Goal: Check status: Check status

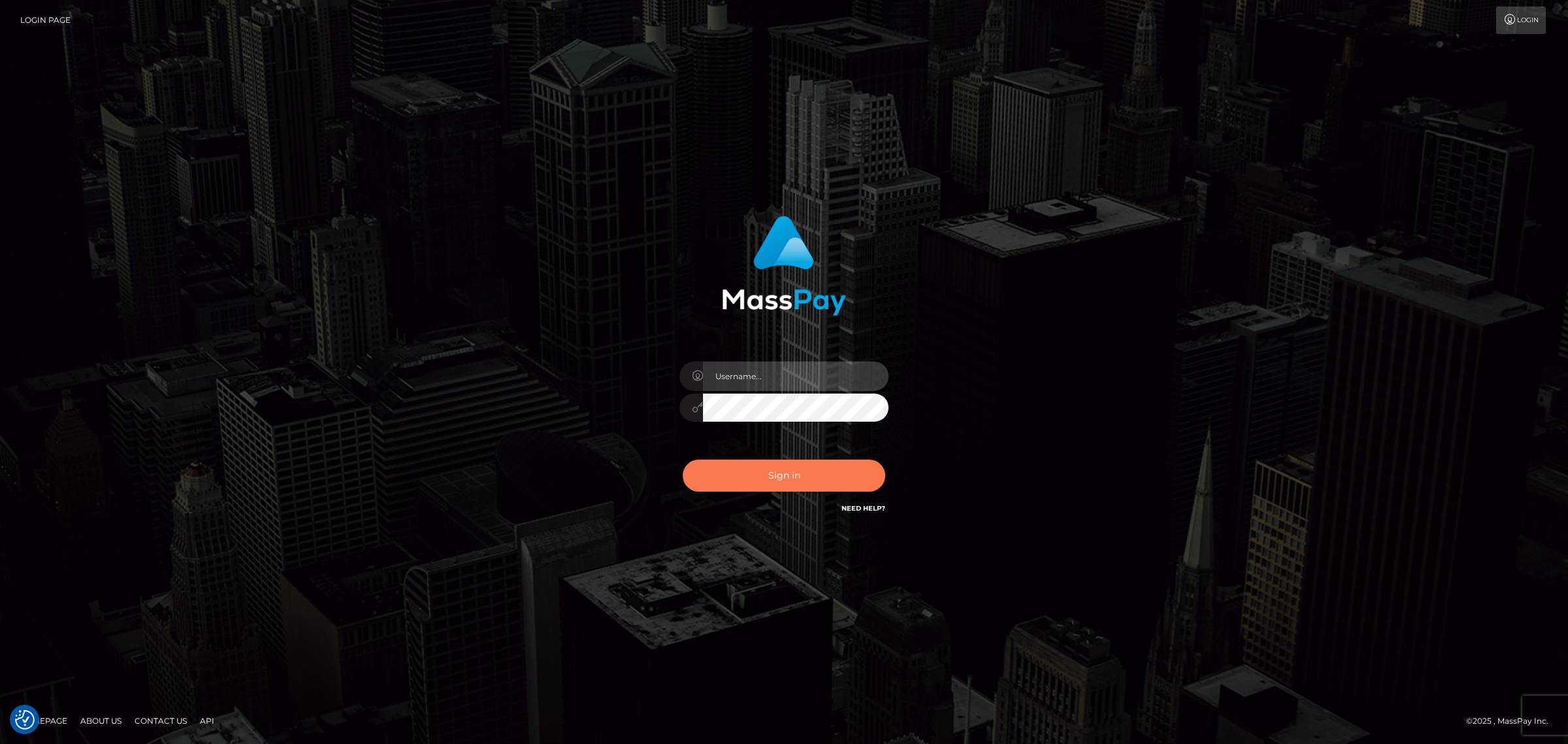
type input "[PERSON_NAME].Xcite"
click at [764, 481] on button "Sign in" at bounding box center [784, 475] width 202 height 32
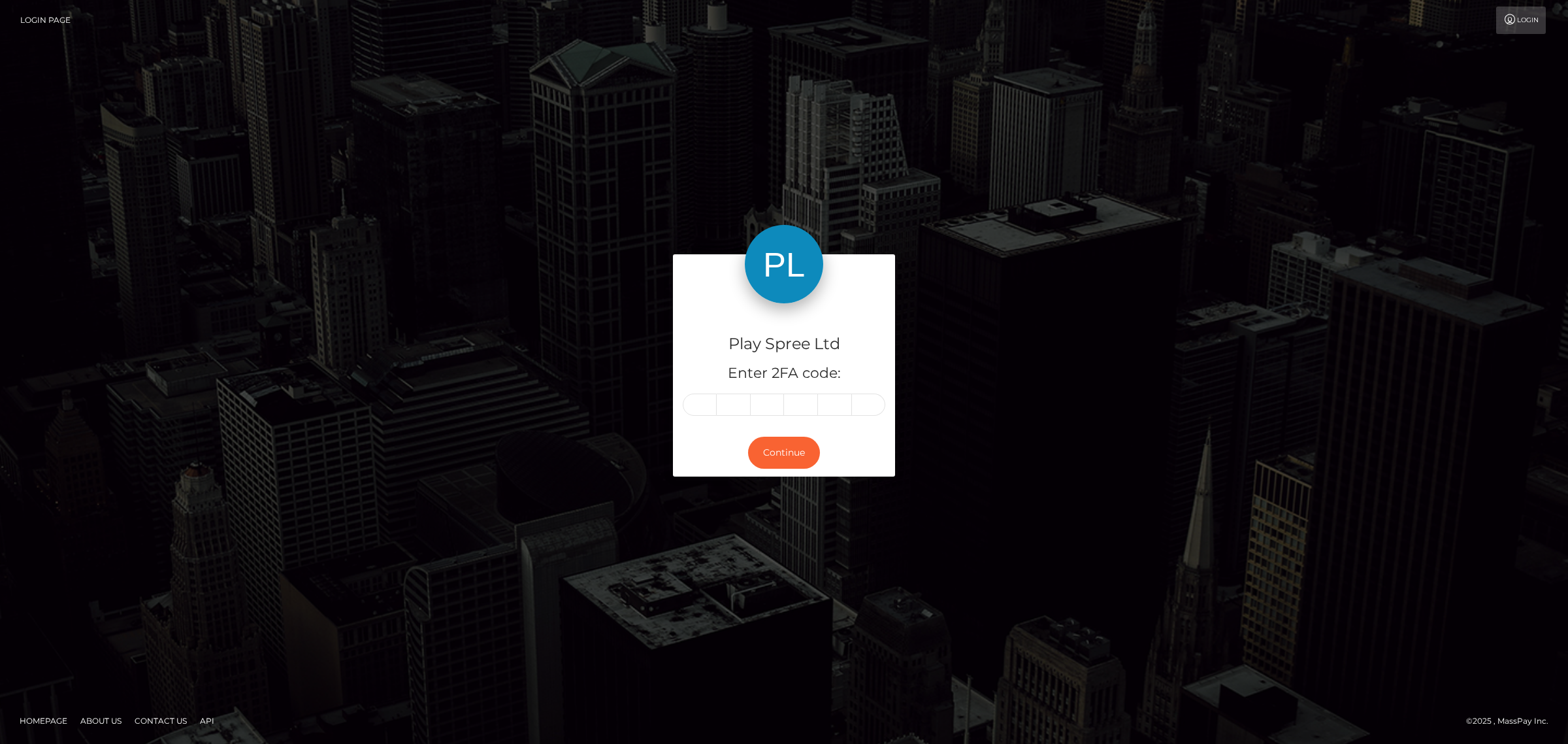
click at [710, 411] on input "text" at bounding box center [699, 404] width 34 height 22
click at [696, 394] on input "text" at bounding box center [699, 404] width 34 height 22
click at [701, 406] on input "text" at bounding box center [699, 404] width 34 height 22
drag, startPoint x: 681, startPoint y: 401, endPoint x: 691, endPoint y: 401, distance: 10.0
click at [681, 401] on div "Play Spree Ltd Enter 2FA code:" at bounding box center [784, 366] width 222 height 125
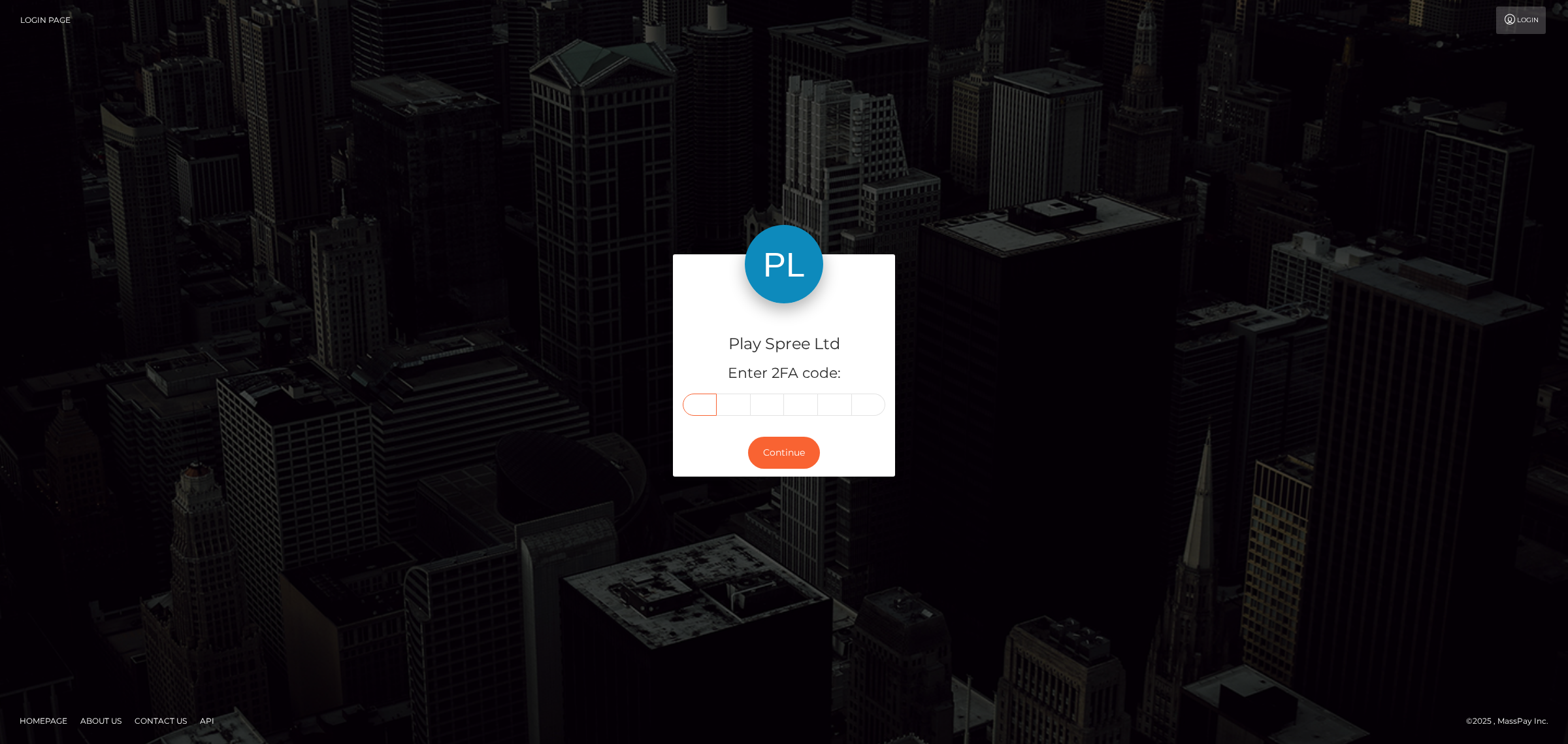
click at [699, 402] on input "text" at bounding box center [699, 404] width 34 height 22
drag, startPoint x: 699, startPoint y: 402, endPoint x: 731, endPoint y: 402, distance: 32.0
click at [704, 402] on input "text" at bounding box center [699, 404] width 34 height 22
click at [706, 409] on input "text" at bounding box center [699, 404] width 34 height 22
paste input "8"
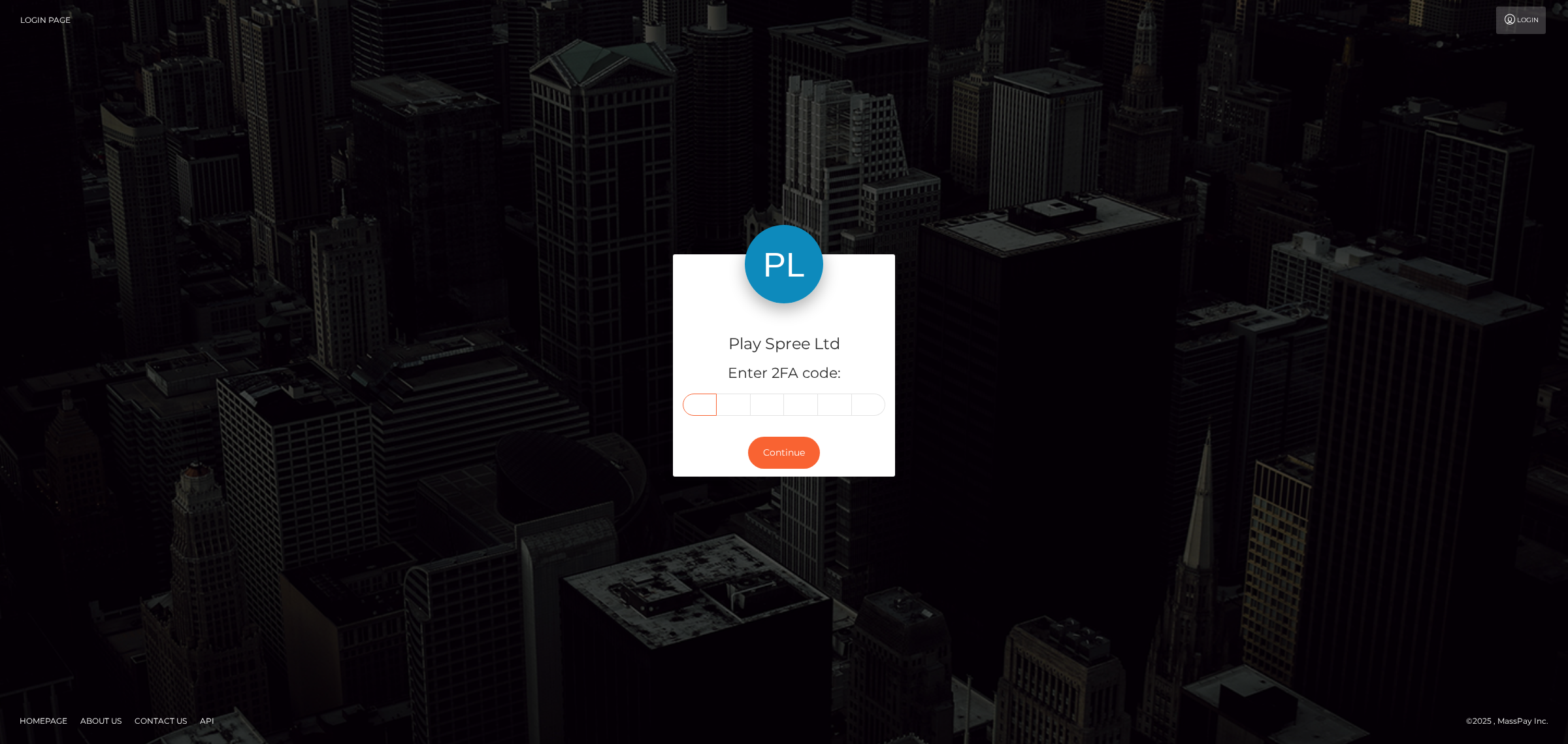
type input "8"
type input "0"
type input "5"
type input "9"
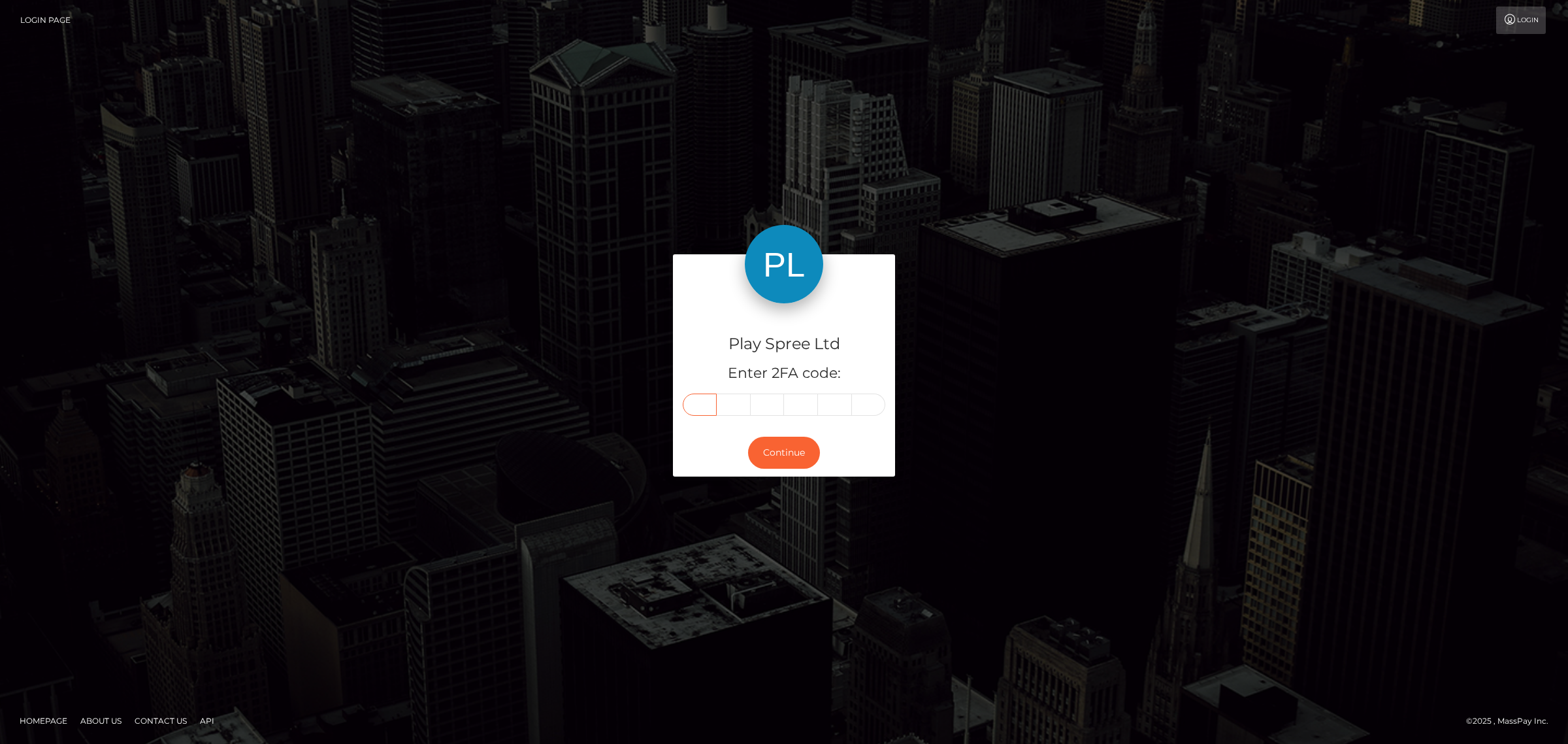
type input "0"
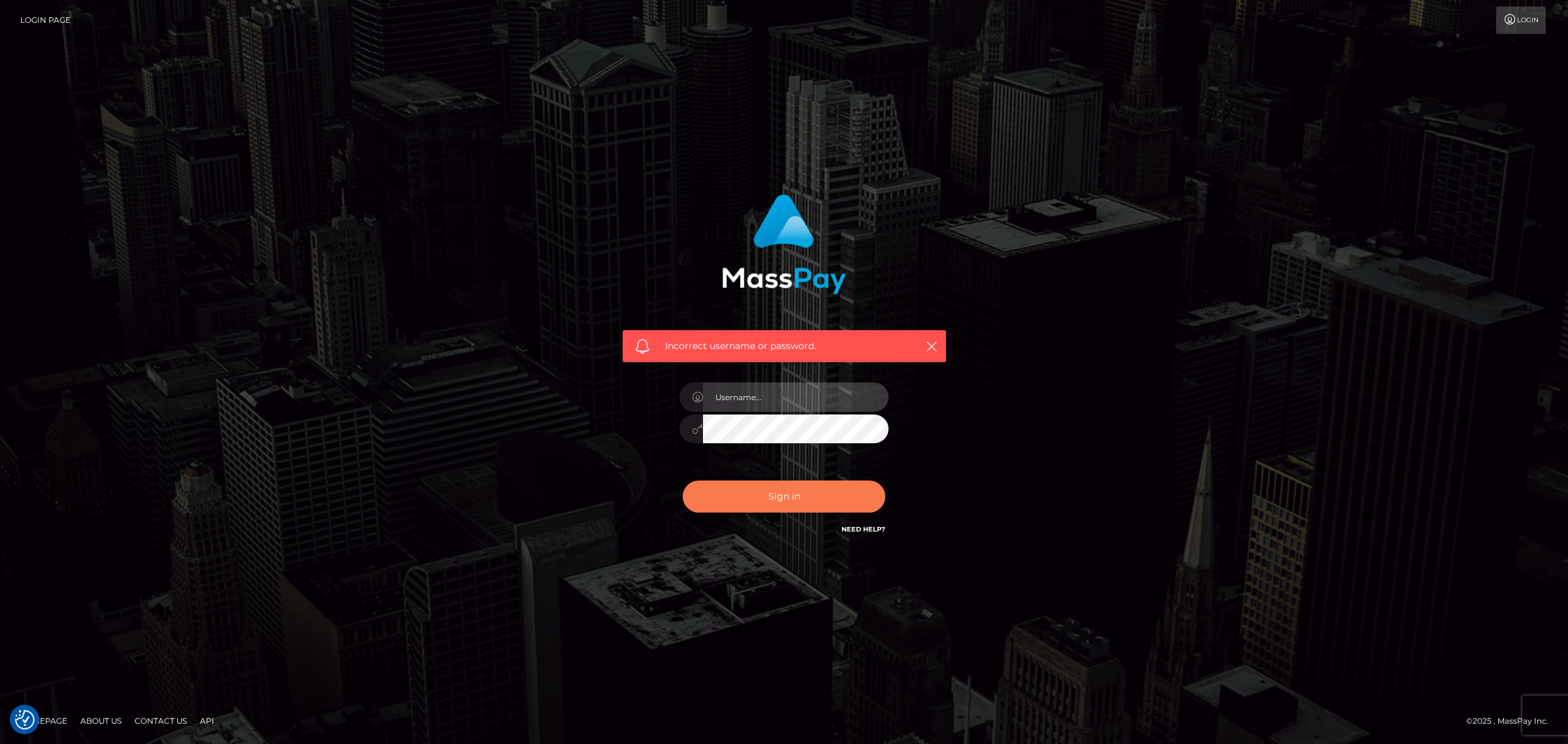
type input "[PERSON_NAME].Xcite"
click at [795, 499] on button "Sign in" at bounding box center [784, 496] width 202 height 32
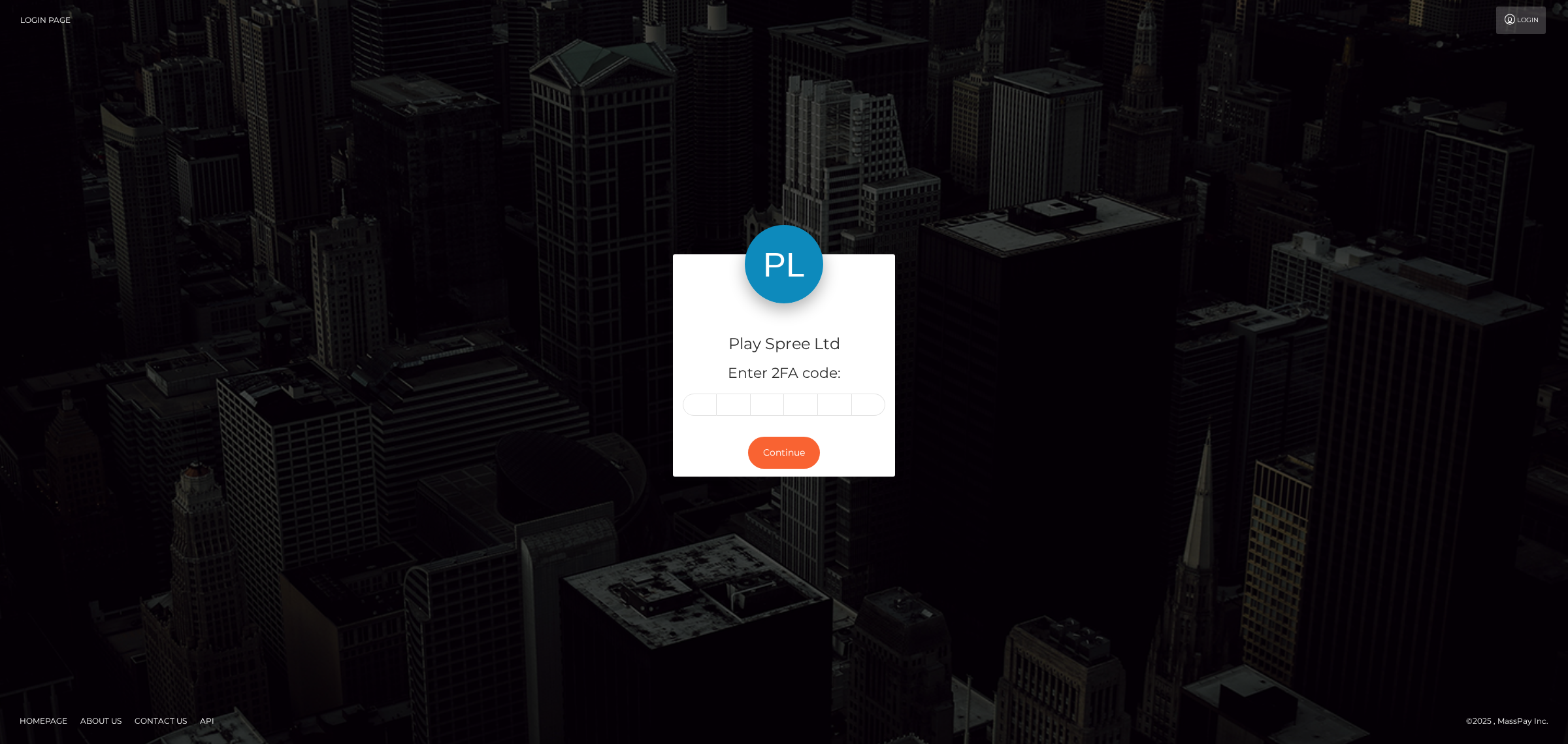
click at [707, 399] on input "text" at bounding box center [699, 404] width 34 height 22
click at [709, 404] on input "text" at bounding box center [699, 404] width 34 height 22
click at [696, 405] on input "text" at bounding box center [699, 404] width 34 height 22
type input "1"
type input "3"
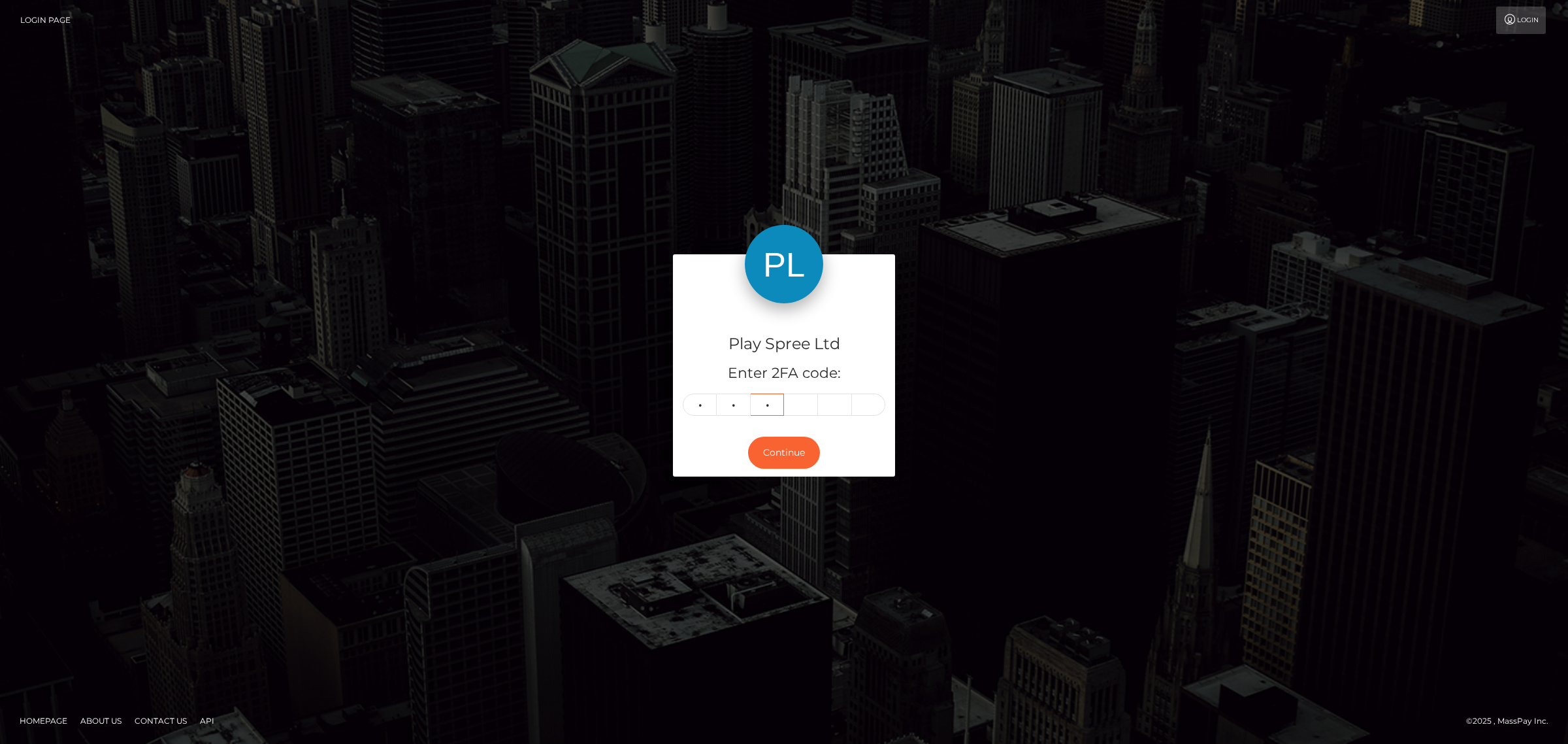
type input "3"
type input "5"
type input "8"
type input "0"
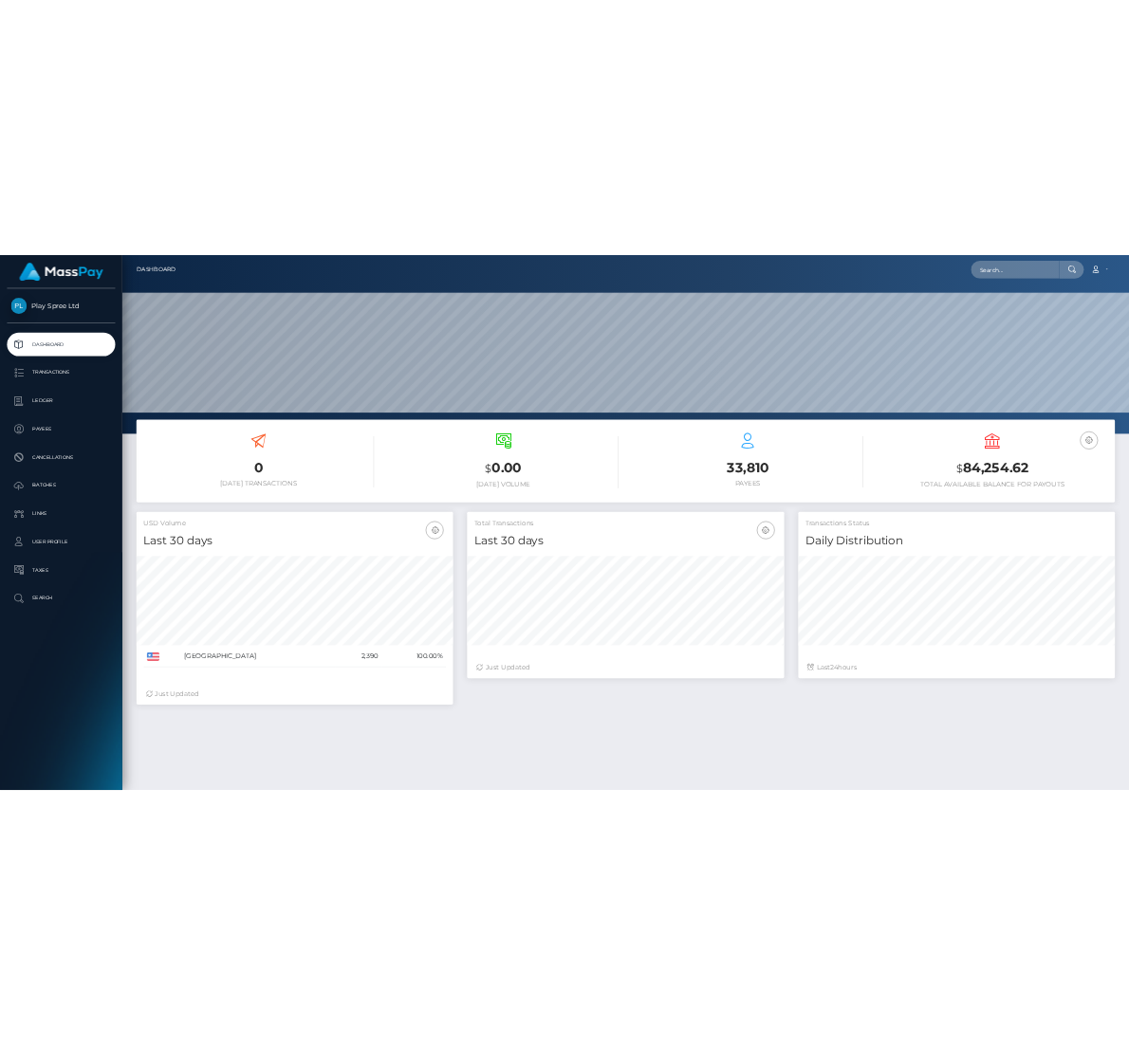
scroll to position [335, 638]
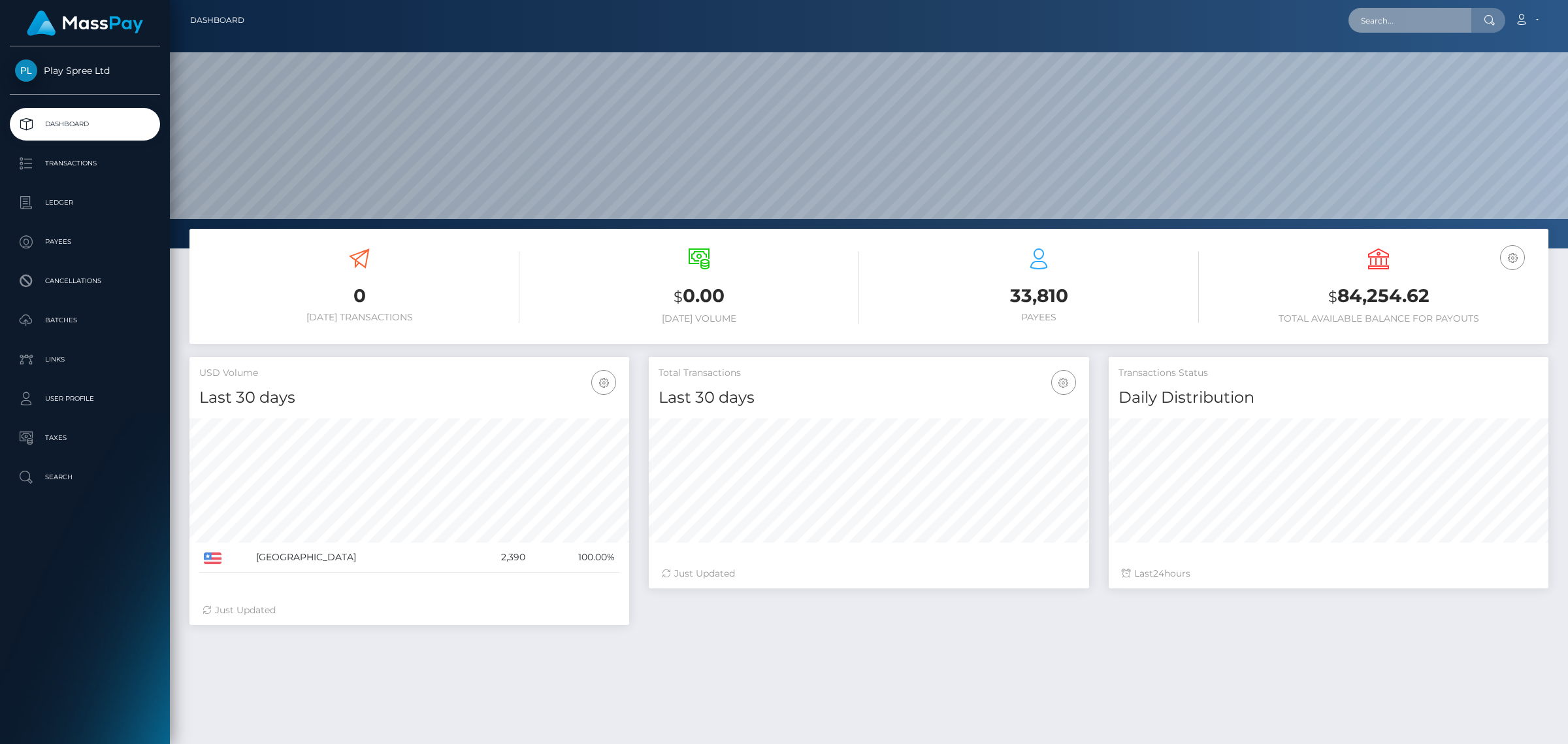
drag, startPoint x: 1406, startPoint y: 23, endPoint x: 1443, endPoint y: 13, distance: 38.3
click at [1406, 23] on input "text" at bounding box center [1410, 20] width 123 height 25
paste input "805590"
click at [1442, 14] on input "805590" at bounding box center [1410, 20] width 123 height 25
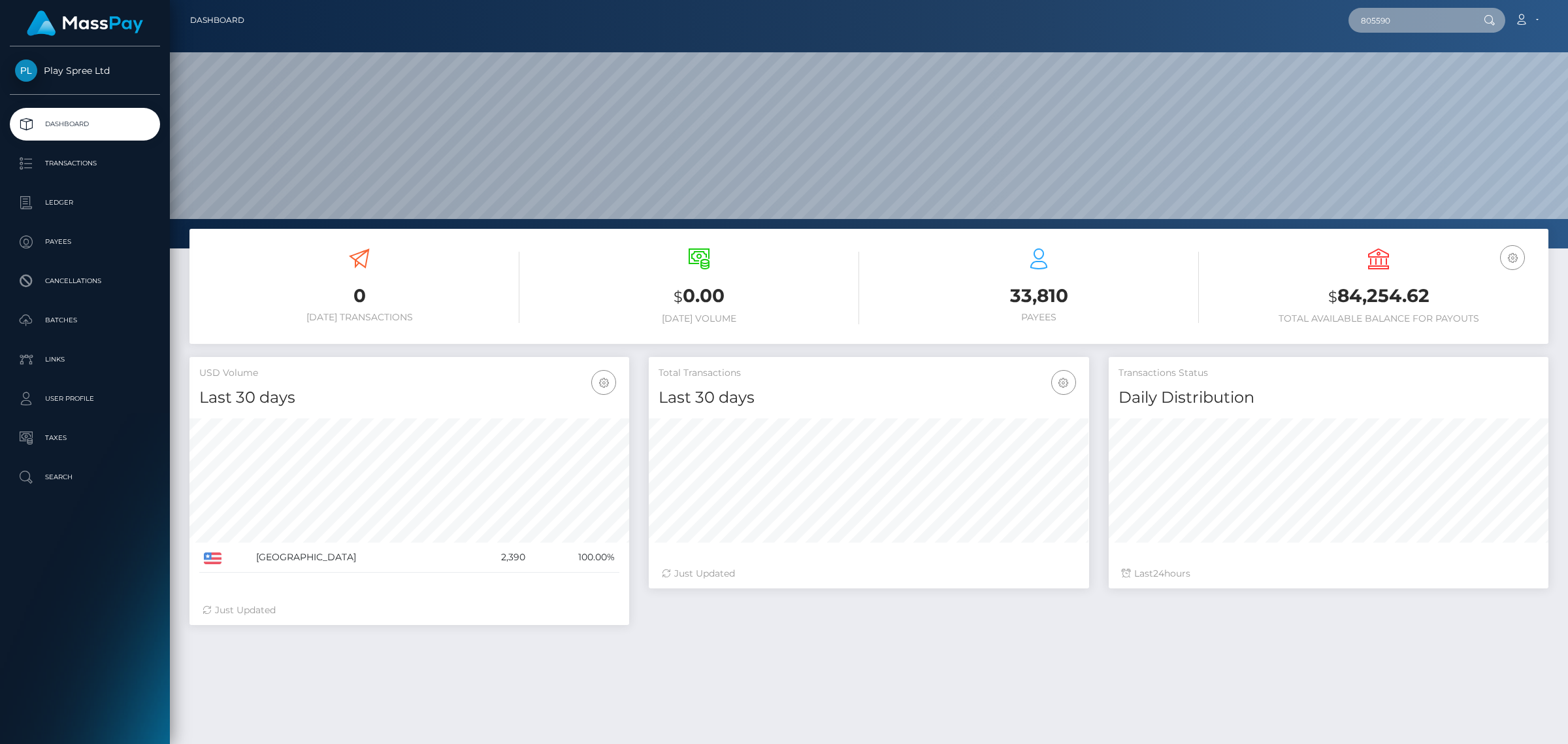
paste input "1624125"
type input "1624125"
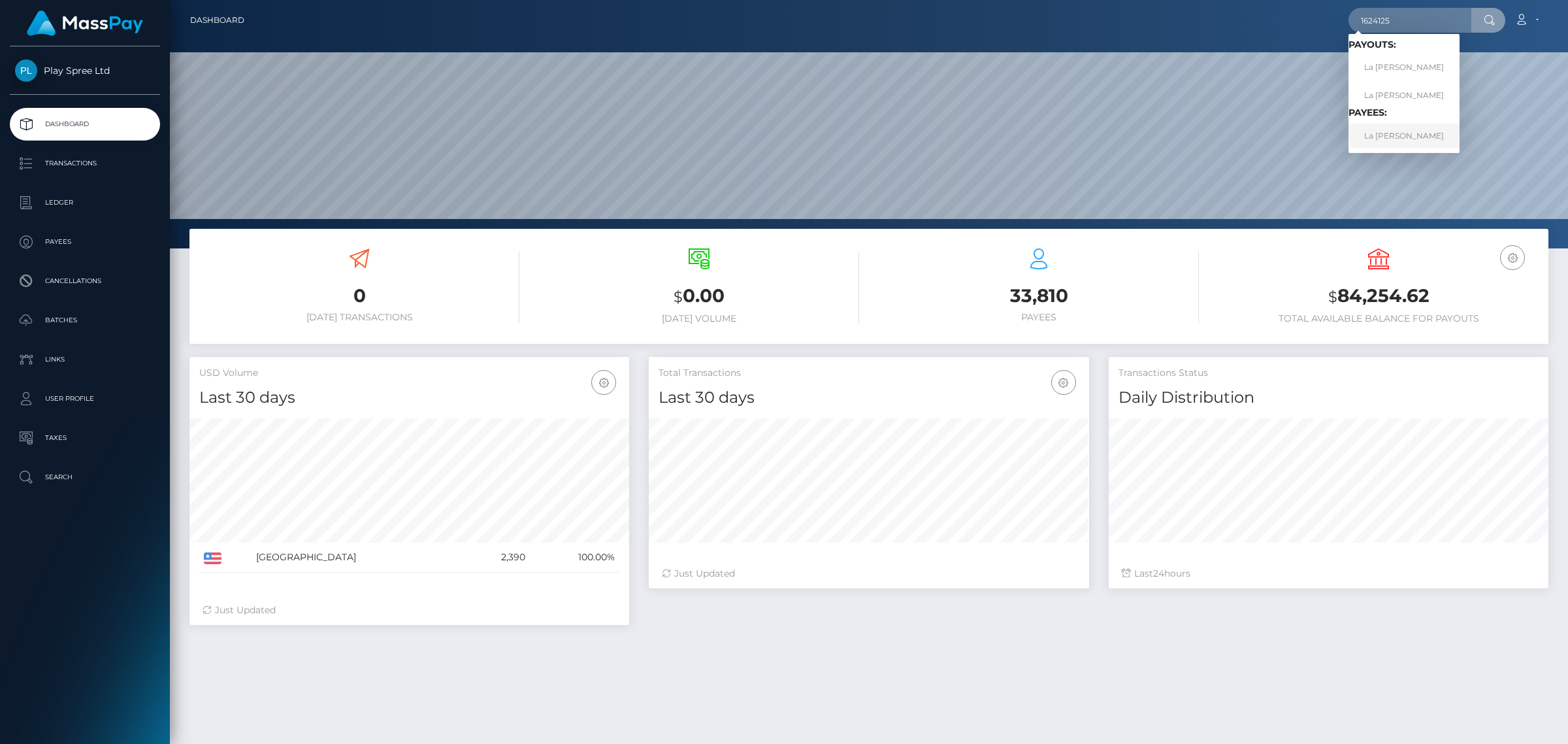
click at [1423, 128] on link "La Shane Bilbrey" at bounding box center [1403, 135] width 111 height 24
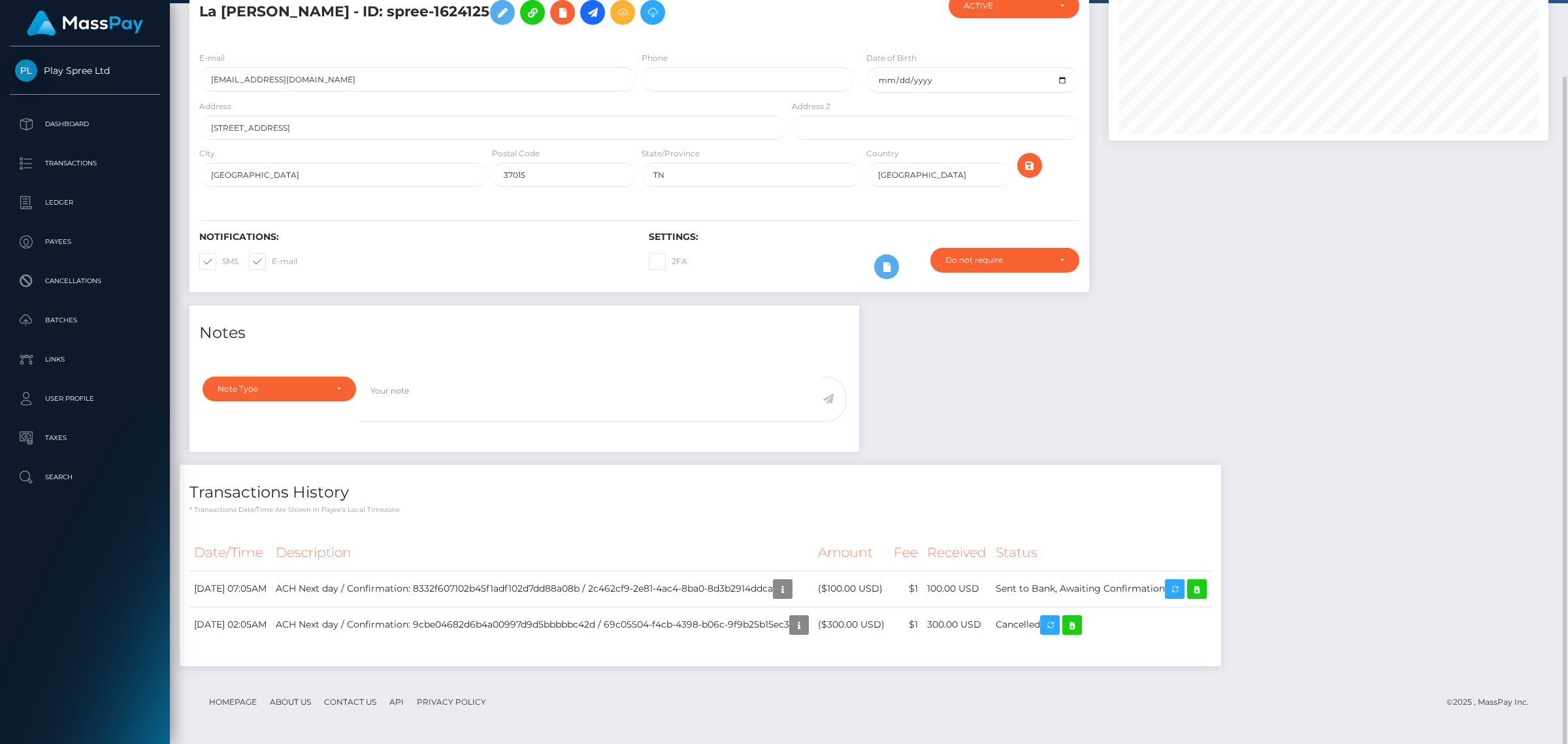
scroll to position [157, 439]
click at [1204, 590] on icon at bounding box center [1197, 589] width 16 height 17
click at [1080, 626] on icon at bounding box center [1072, 626] width 16 height 17
click at [807, 628] on icon "button" at bounding box center [799, 626] width 16 height 17
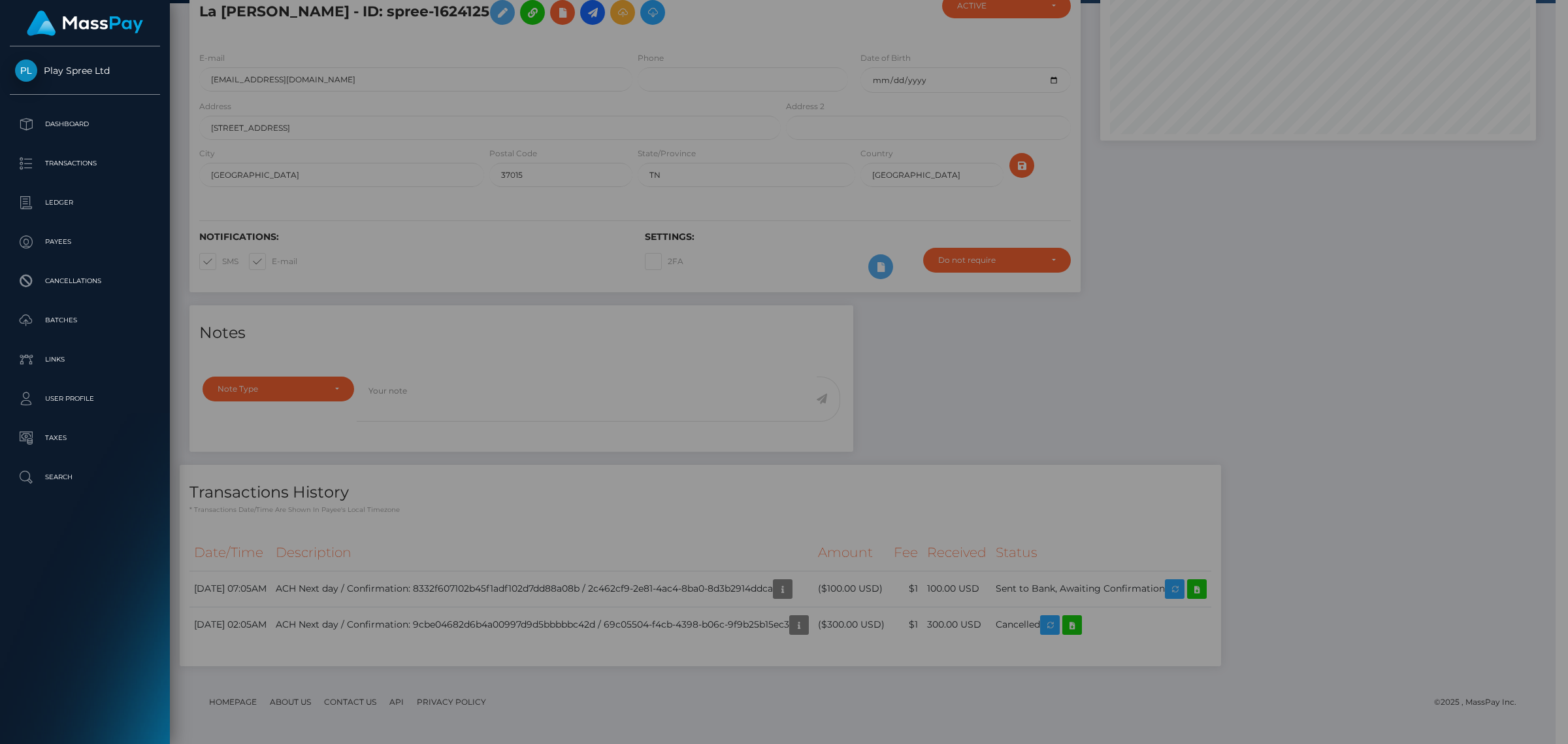
scroll to position [653373, 652844]
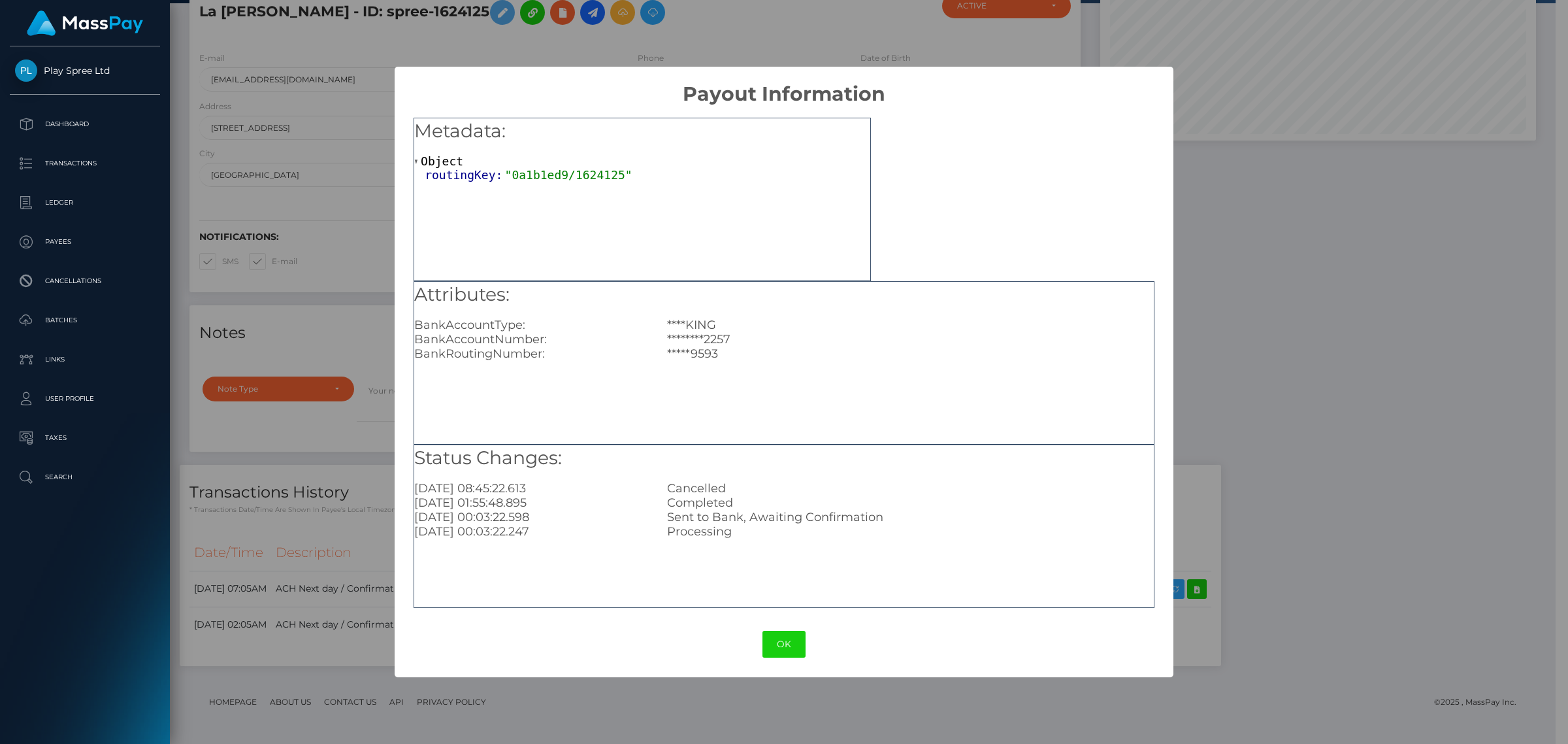
click at [1354, 418] on div "× Payout Information Metadata: Object routingKey: "0a1b1ed9/1624125" Attributes…" at bounding box center [784, 372] width 1568 height 744
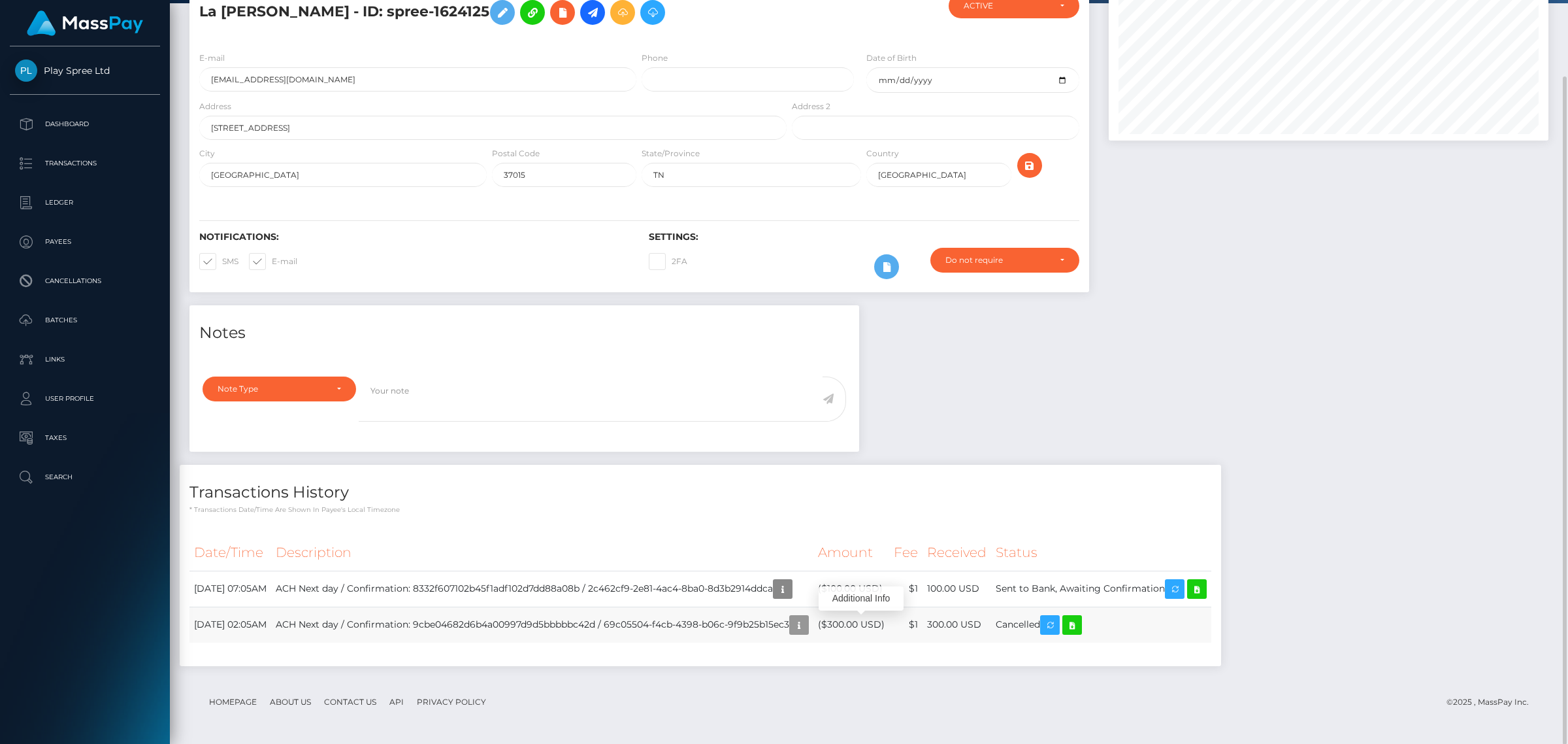
scroll to position [157, 439]
drag, startPoint x: 464, startPoint y: 14, endPoint x: 412, endPoint y: 13, distance: 52.0
click at [412, 13] on h5 "La Shane Bilbrey - ID: spree-1624125" at bounding box center [489, 12] width 580 height 38
copy h5 "1624125"
drag, startPoint x: 848, startPoint y: 625, endPoint x: 665, endPoint y: 630, distance: 183.1
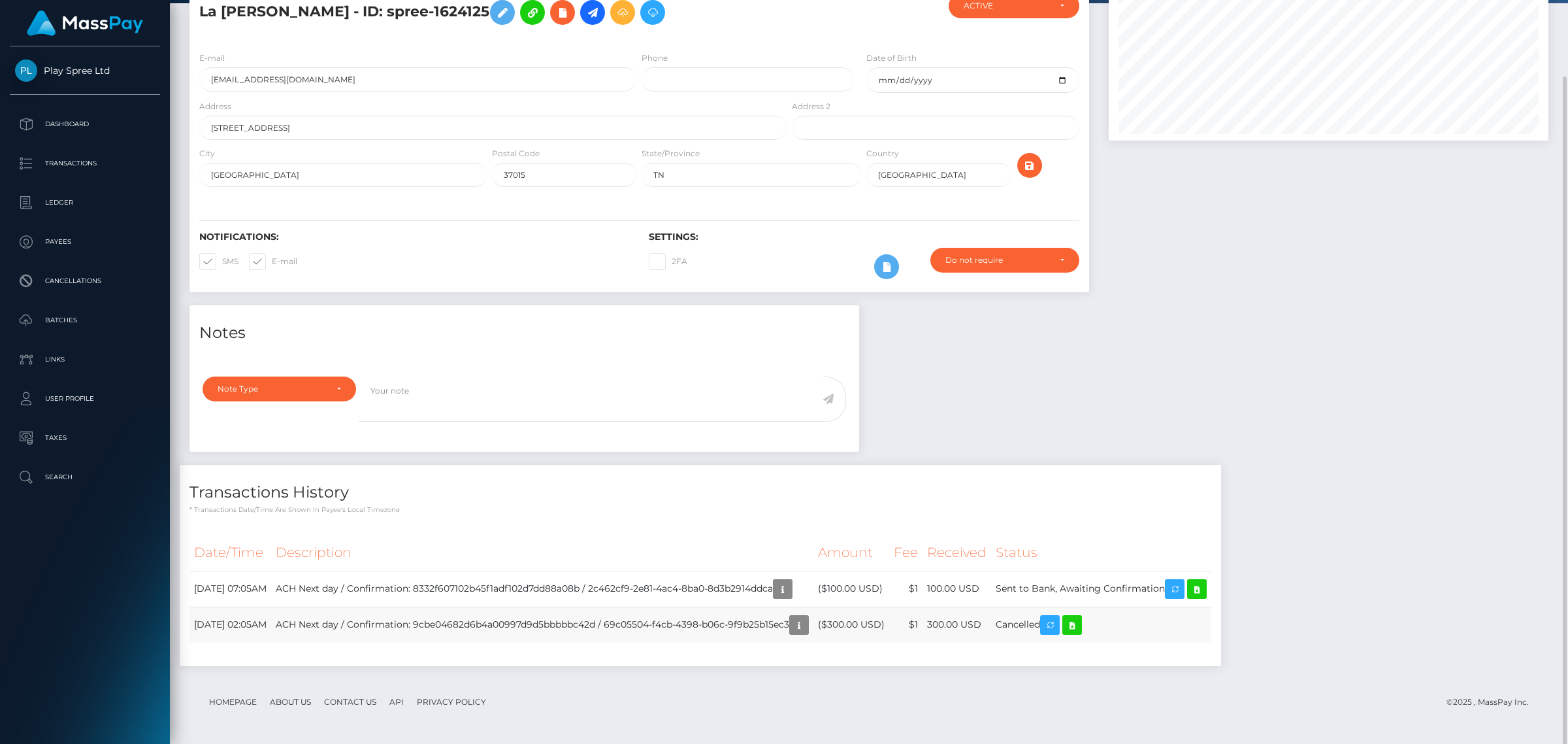
click at [665, 630] on td "ACH Next day / Confirmation: 9cbe04682d6b4a00997d9d5bbbbbc42d / 69c05504-f4cb-4…" at bounding box center [542, 624] width 542 height 36
copy td "69c05504-f4cb-4398-b06c-9f9b25b15ec3"
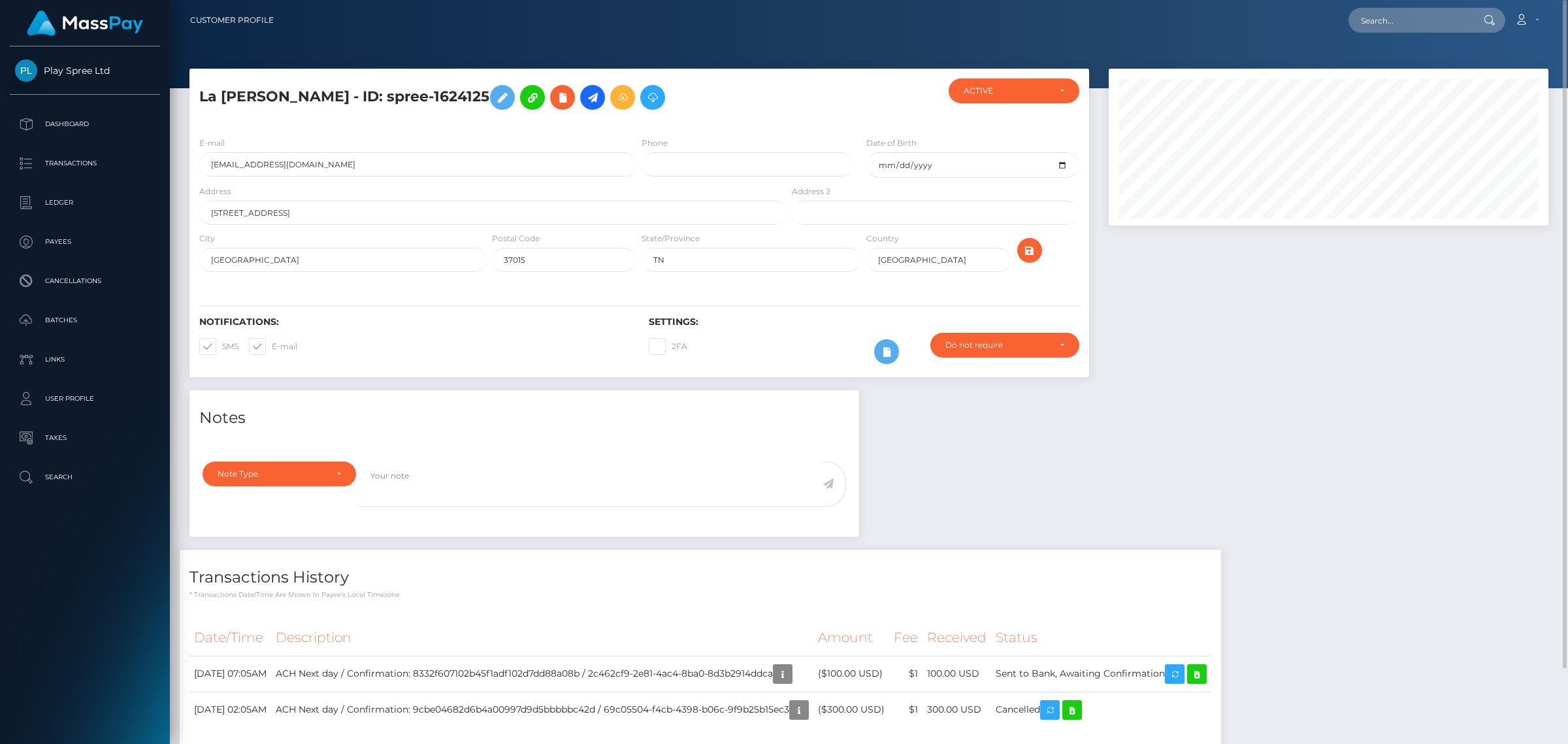
drag, startPoint x: 465, startPoint y: 92, endPoint x: 363, endPoint y: 99, distance: 102.2
click at [363, 99] on h5 "La Shane Bilbrey - ID: spree-1624125" at bounding box center [489, 97] width 580 height 38
copy h5 "spree-1624125"
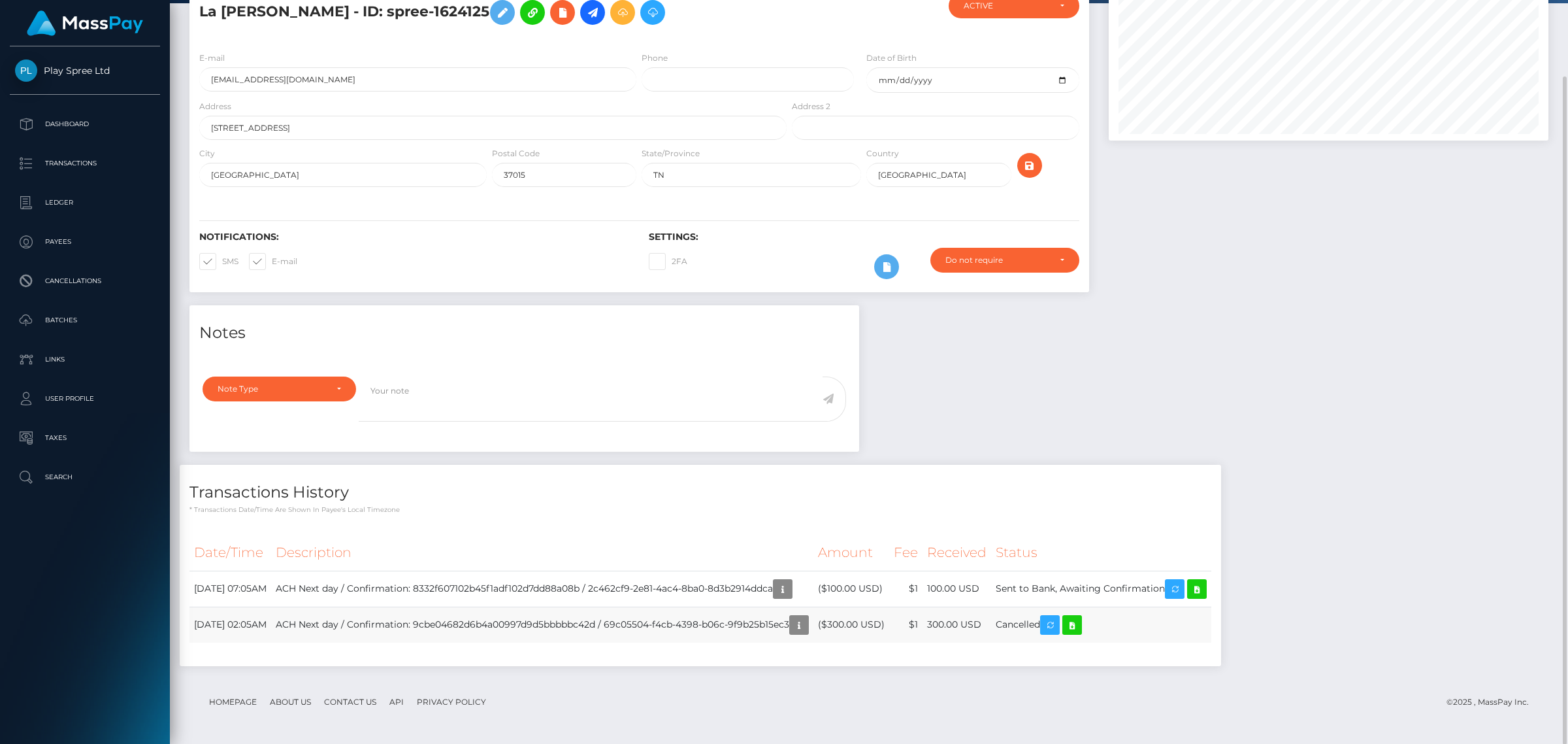
drag, startPoint x: 322, startPoint y: 625, endPoint x: 193, endPoint y: 621, distance: 129.1
click at [193, 621] on td "September 16, 2025 02:05AM" at bounding box center [230, 624] width 82 height 36
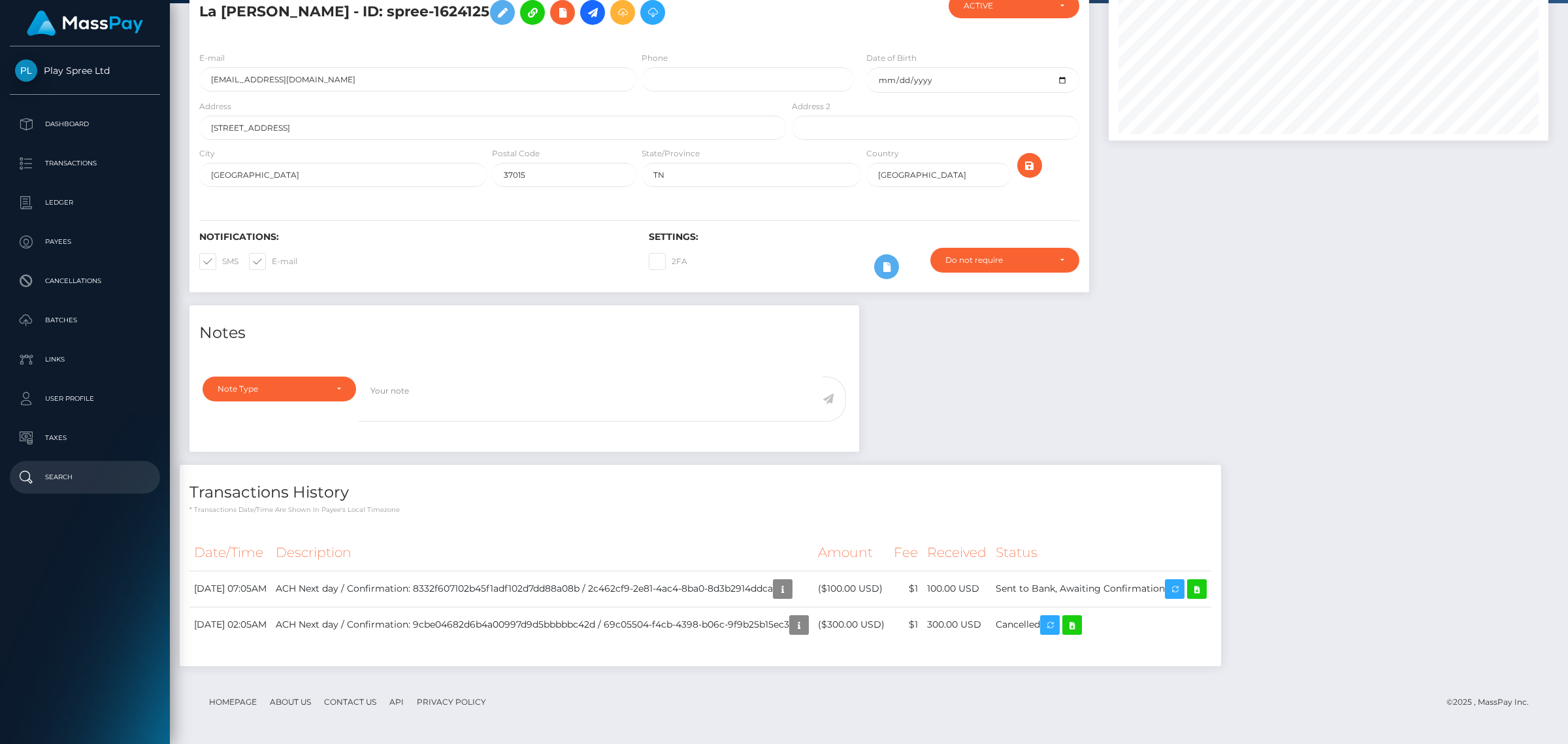
copy td "September 16, 2025 02:05AM"
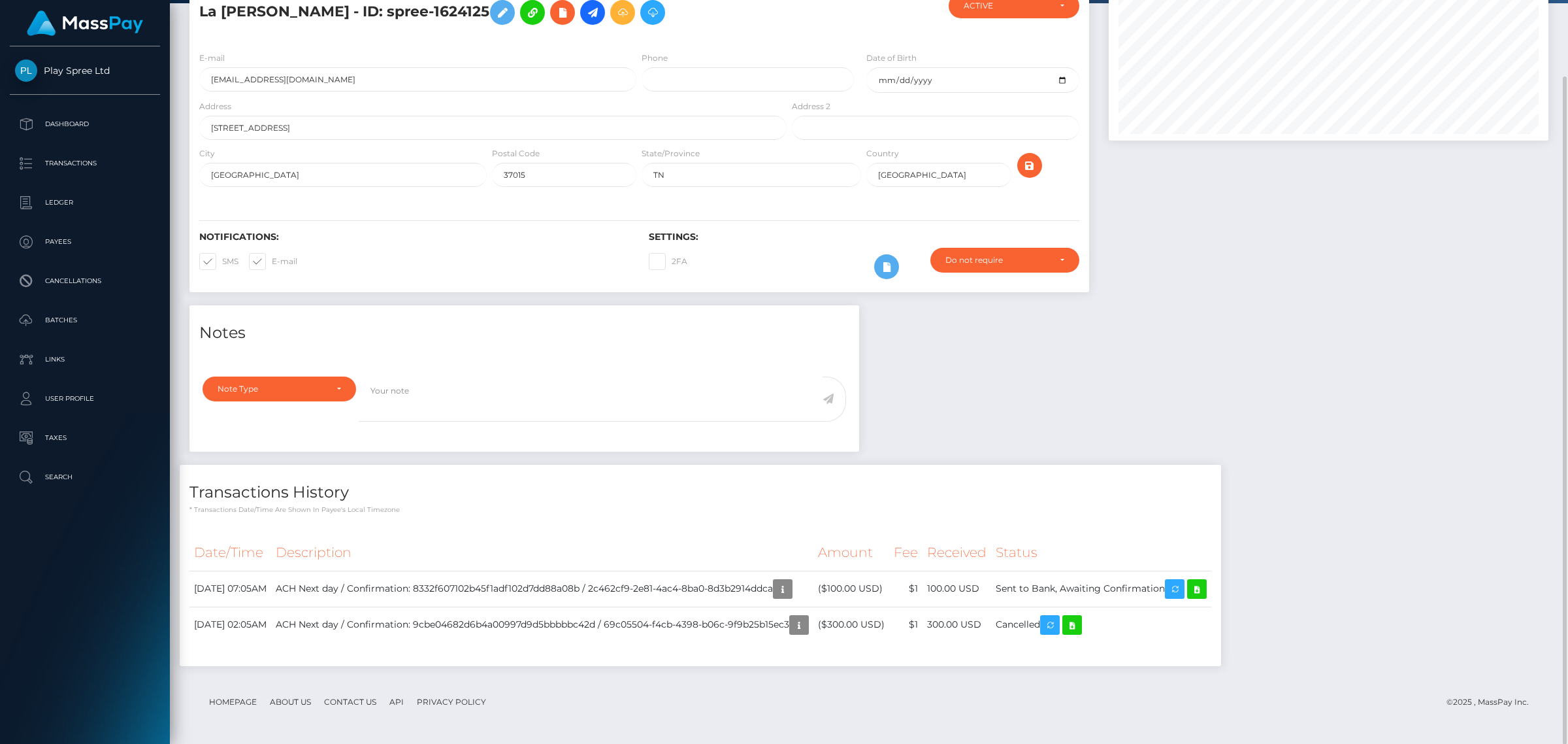
scroll to position [0, 0]
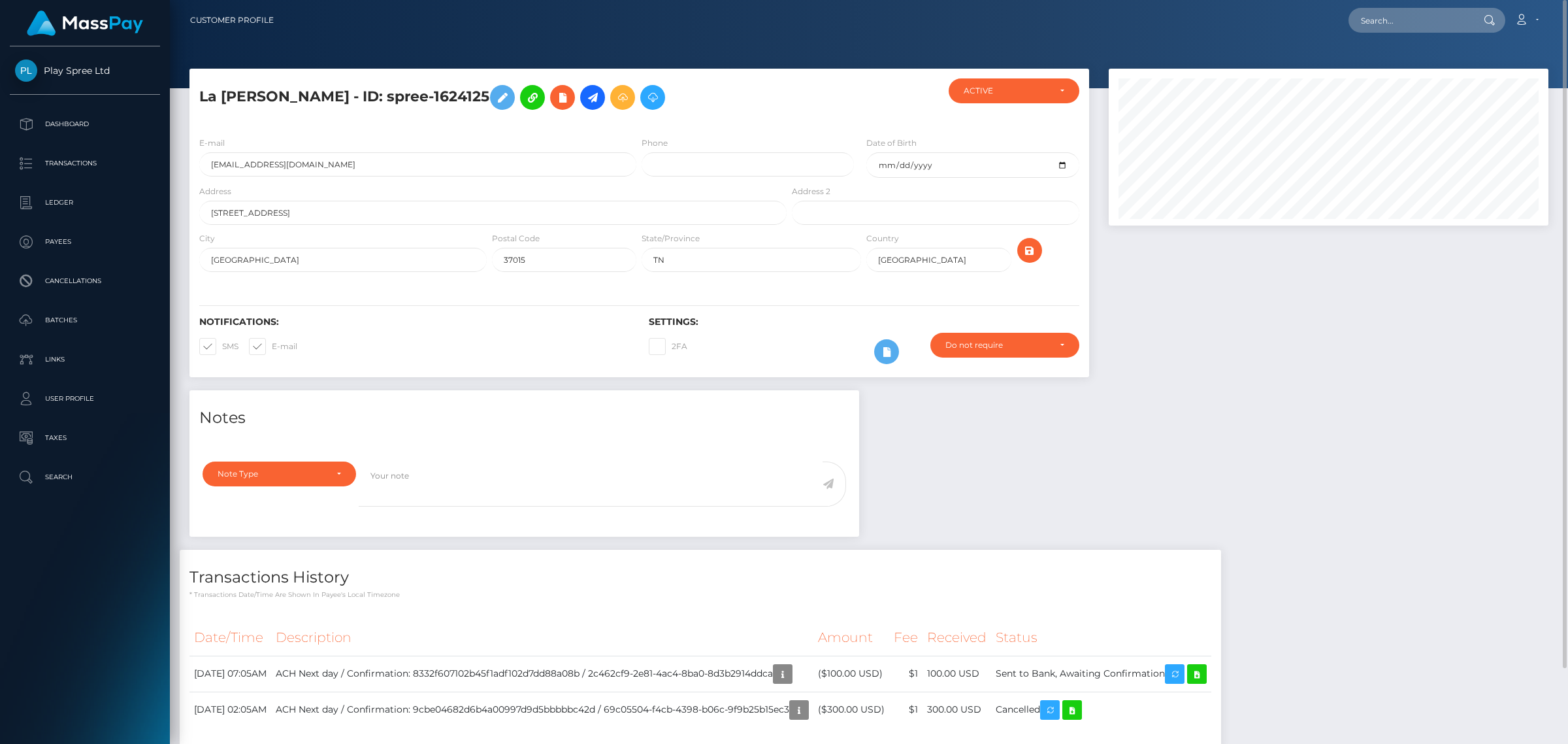
click at [1218, 382] on div at bounding box center [1328, 229] width 459 height 322
